Goal: Find specific page/section: Find specific page/section

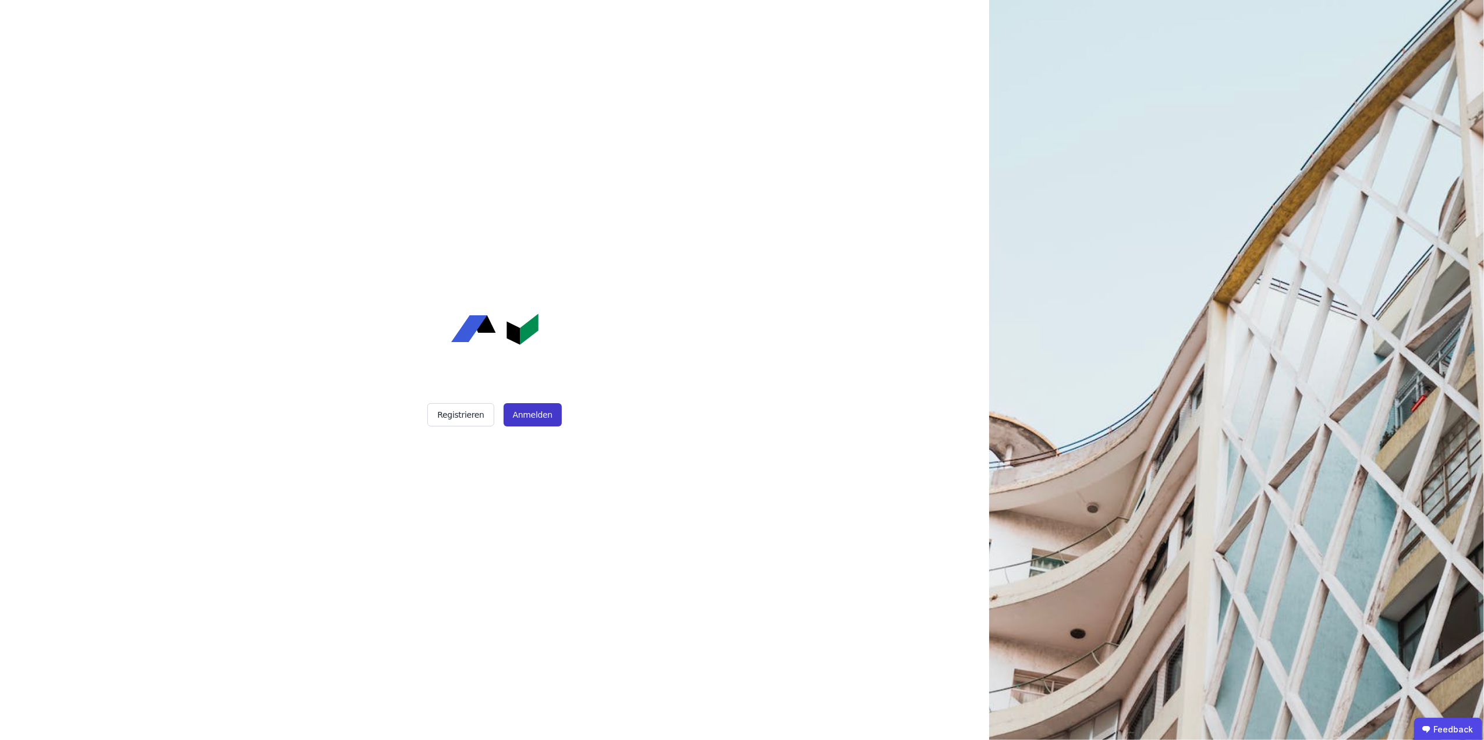
click at [529, 406] on button "Anmelden" at bounding box center [532, 414] width 58 height 23
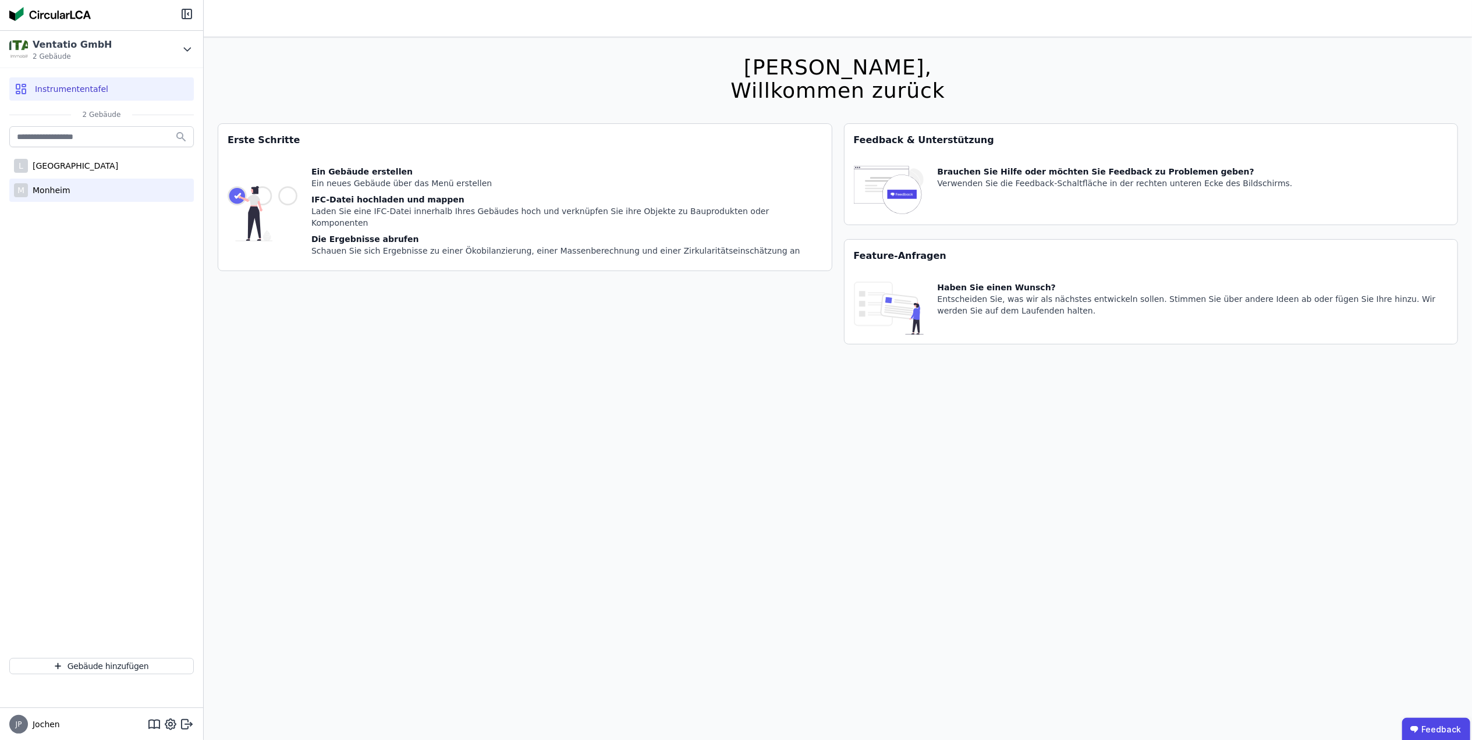
click at [52, 187] on div "Monheim" at bounding box center [49, 191] width 42 height 12
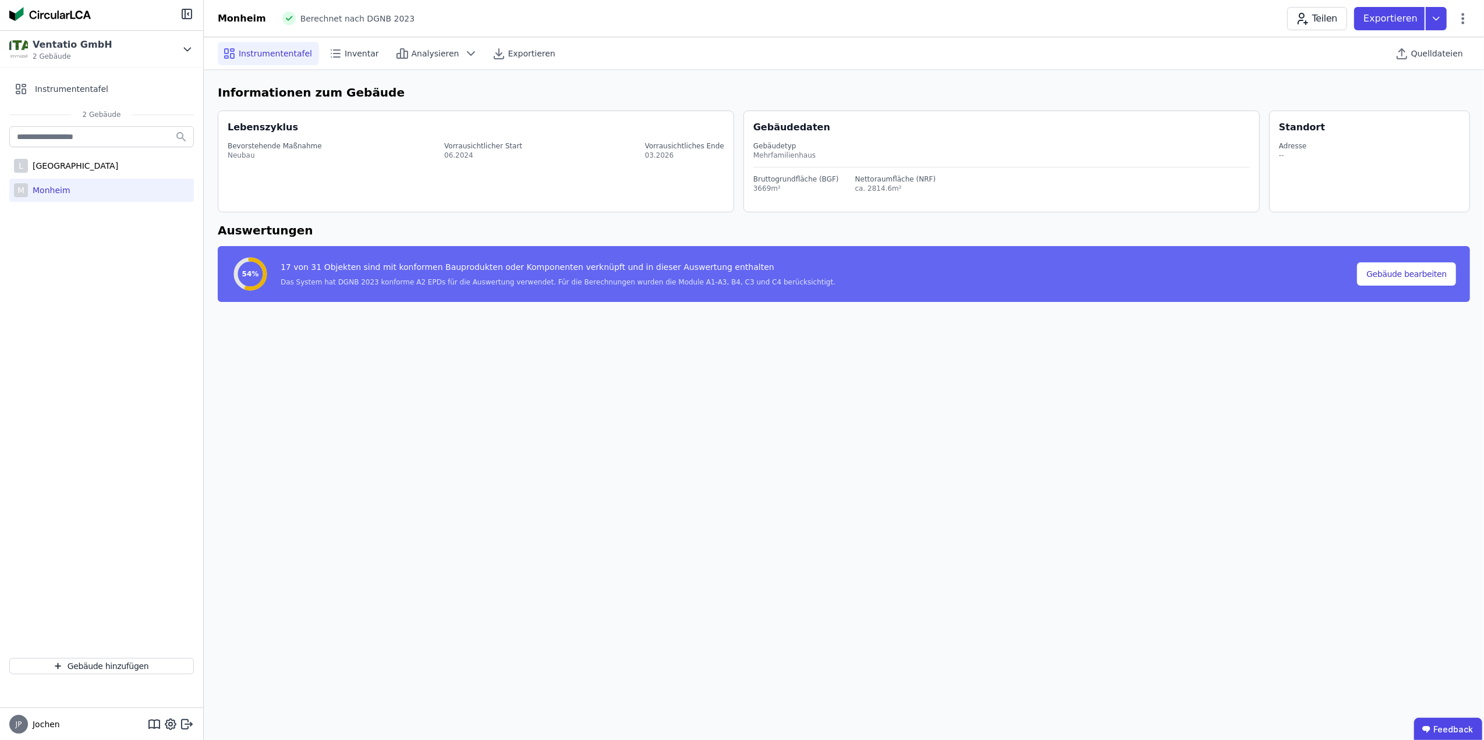
select select "*"
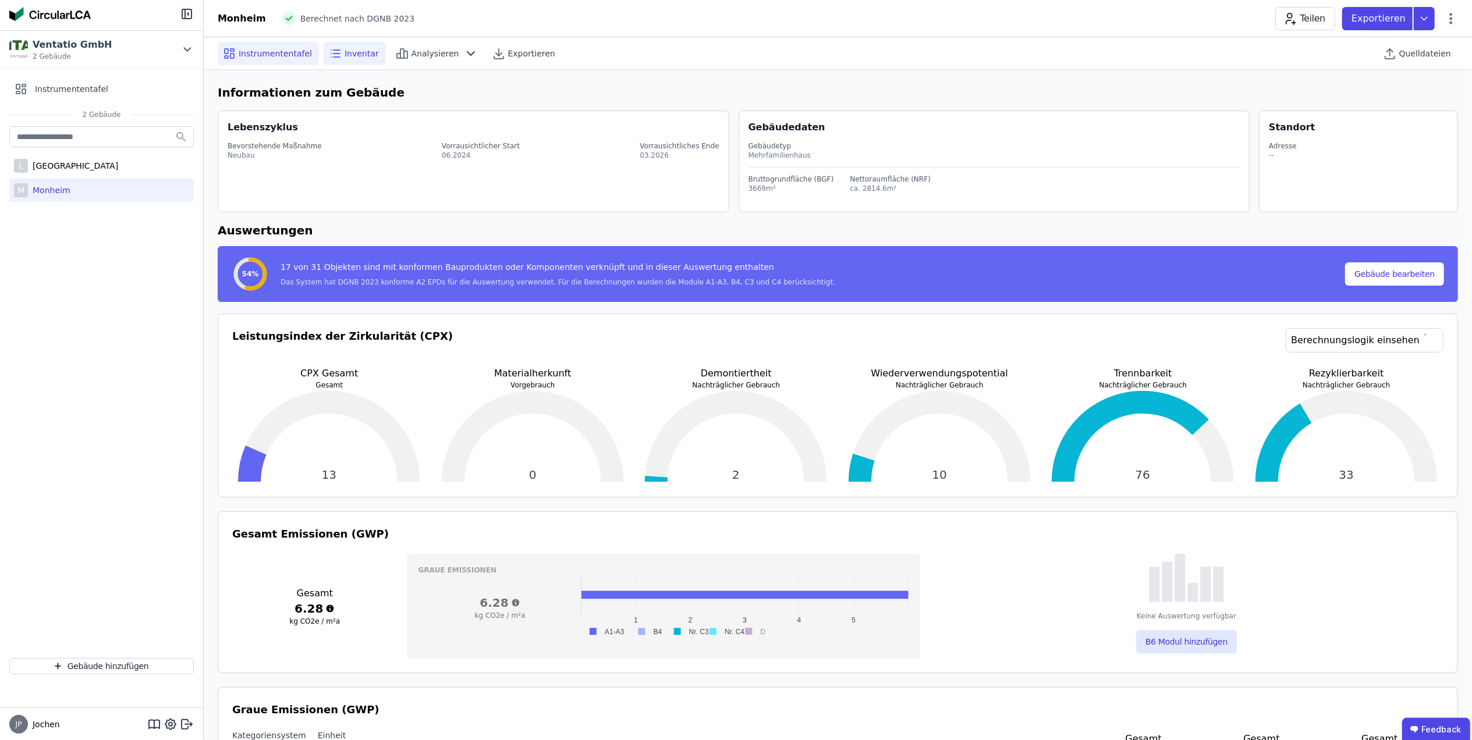
click at [352, 52] on span "Inventar" at bounding box center [362, 54] width 34 height 12
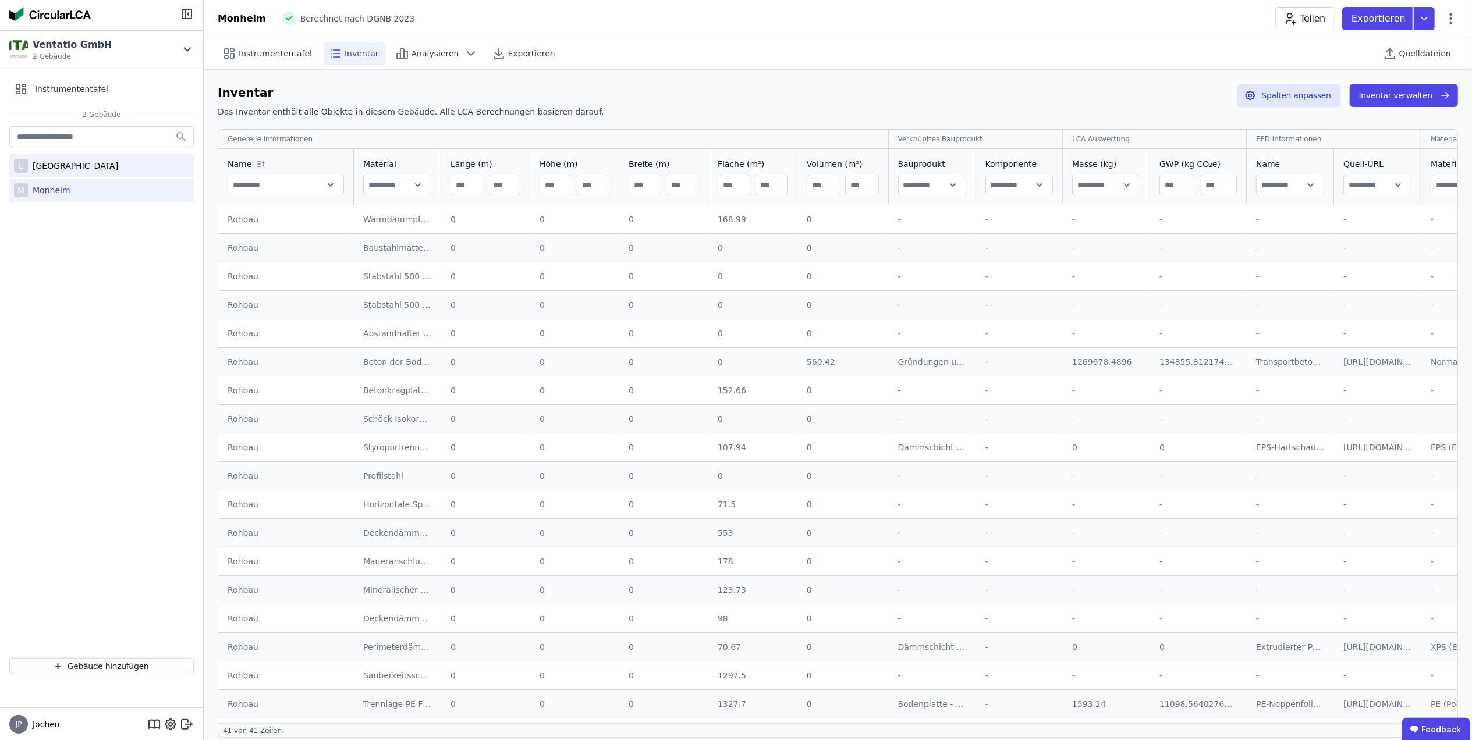
click at [107, 170] on div "L Leverkusen" at bounding box center [101, 165] width 185 height 23
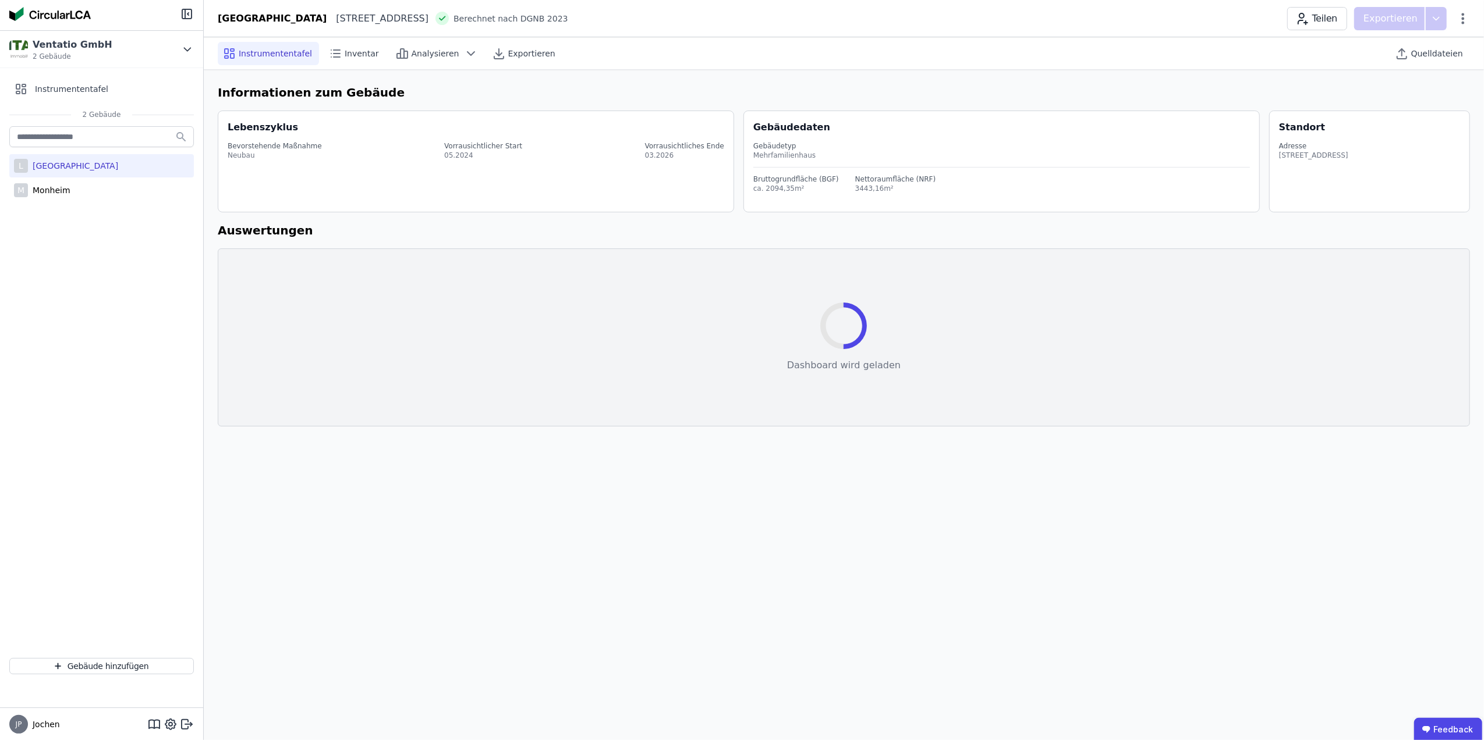
select select "*"
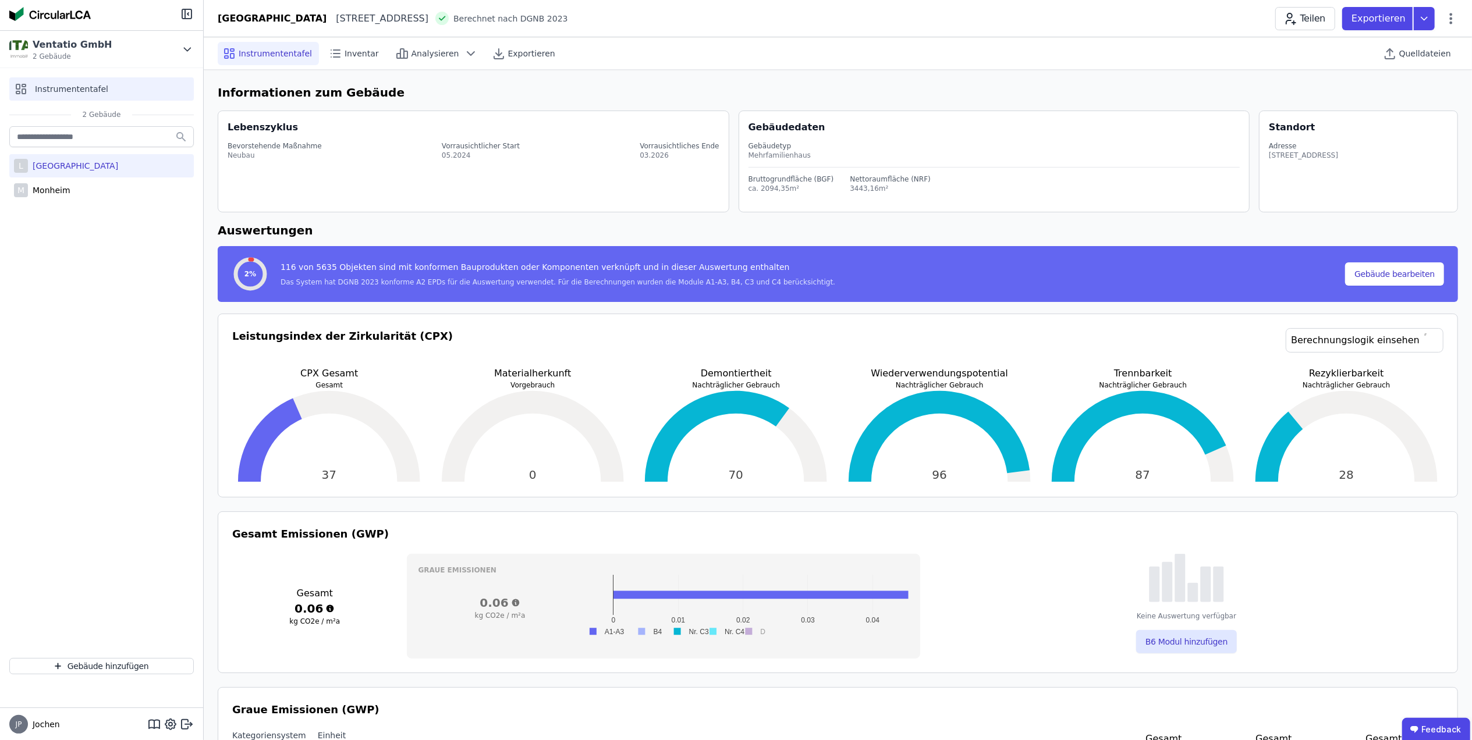
click at [93, 87] on span "Instrumententafel" at bounding box center [71, 89] width 73 height 12
